Goal: Task Accomplishment & Management: Use online tool/utility

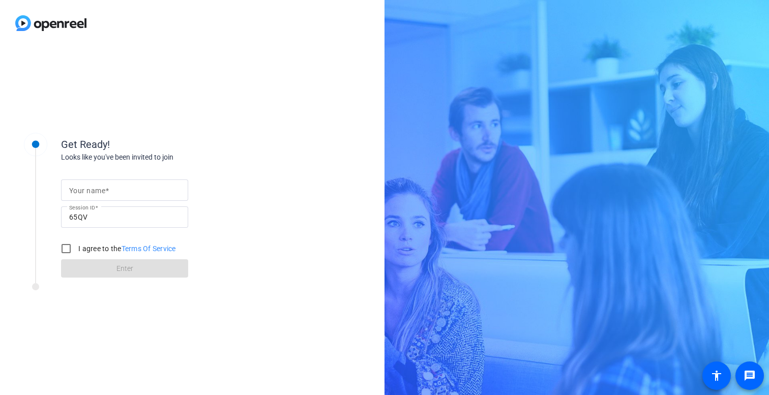
click at [102, 191] on mat-label "Your name" at bounding box center [87, 191] width 36 height 8
click at [102, 191] on input "Your name" at bounding box center [124, 190] width 111 height 12
type input "[PERSON_NAME]"
click at [65, 248] on input "I agree to the Terms Of Service" at bounding box center [66, 248] width 20 height 20
checkbox input "true"
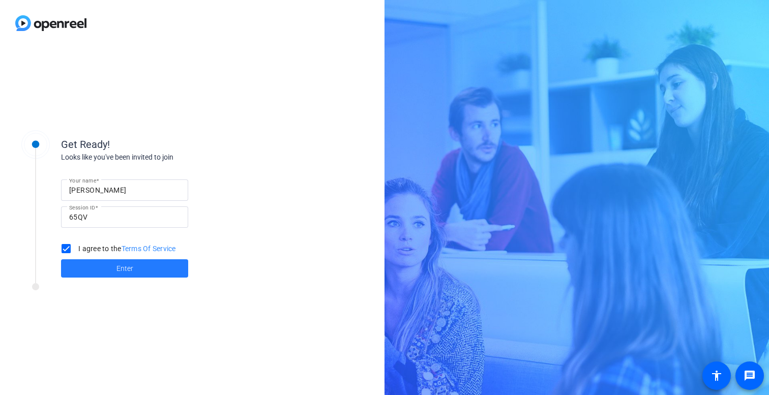
click at [93, 266] on span at bounding box center [124, 268] width 127 height 24
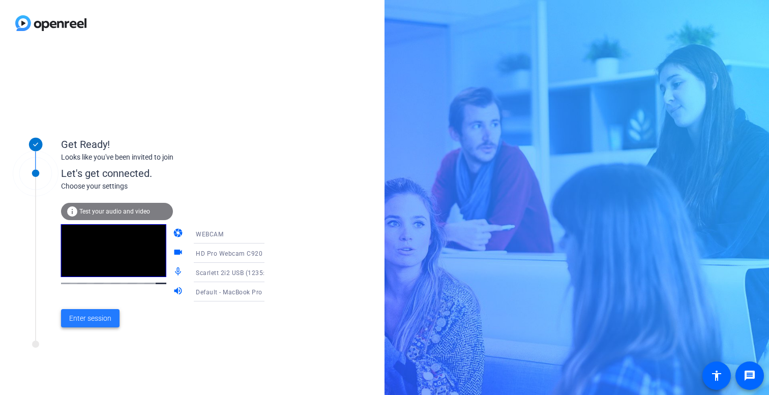
click at [112, 320] on span at bounding box center [90, 318] width 58 height 24
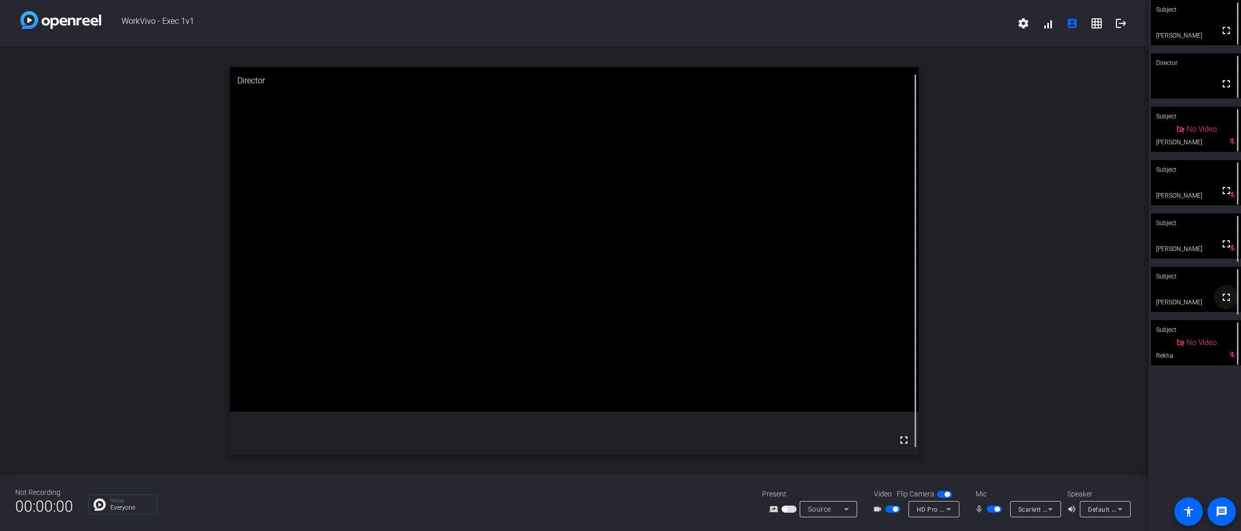
click at [768, 302] on mat-icon "fullscreen" at bounding box center [1226, 297] width 12 height 12
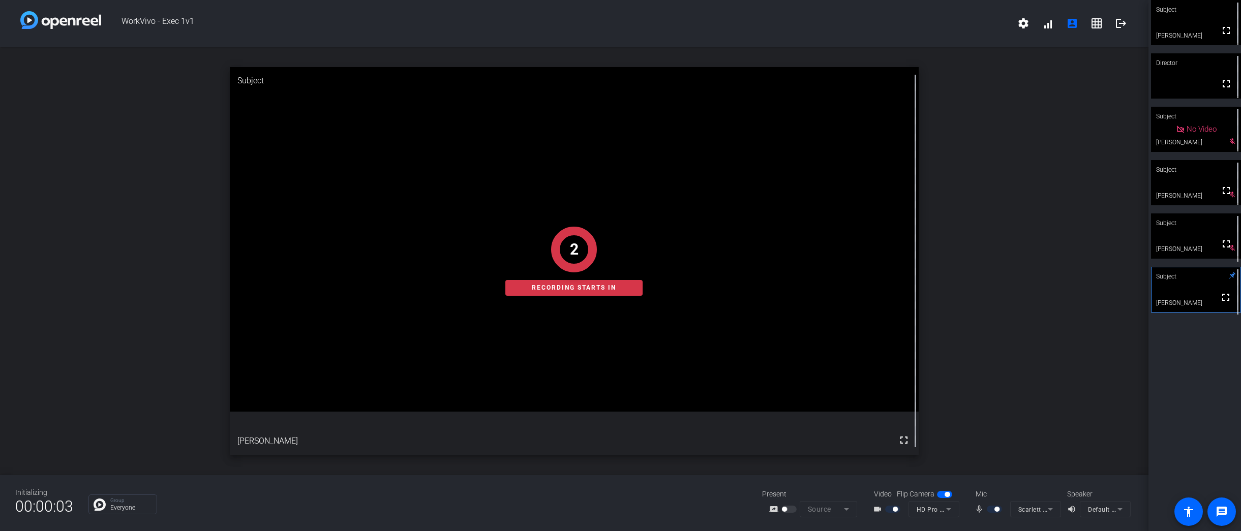
click at [768, 395] on div "2 Recording starts in" at bounding box center [574, 260] width 689 height 387
click at [768, 395] on mat-icon "fullscreen" at bounding box center [904, 440] width 12 height 12
